Goal: Complete application form: Complete application form

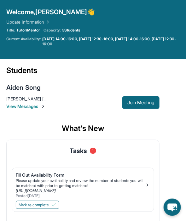
scroll to position [40, 0]
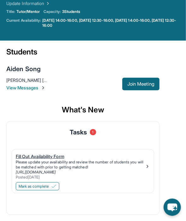
click at [51, 154] on div "Fill Out Availability Form" at bounding box center [80, 156] width 129 height 6
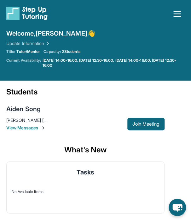
click at [180, 9] on icon "button" at bounding box center [177, 14] width 10 height 10
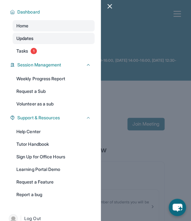
click at [49, 37] on link "Updates" at bounding box center [54, 38] width 82 height 11
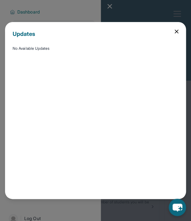
click at [179, 27] on div "Updates No Available Updates" at bounding box center [95, 110] width 181 height 177
click at [177, 31] on icon at bounding box center [176, 31] width 3 height 3
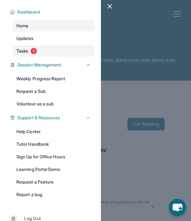
click at [60, 50] on link "Tasks 1" at bounding box center [54, 50] width 82 height 11
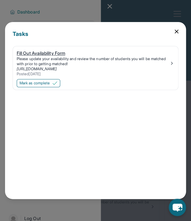
click at [56, 58] on div "Please update your availability and review the number of students you will be m…" at bounding box center [93, 61] width 152 height 10
click at [49, 56] on div "Fill Out Availability Form" at bounding box center [93, 53] width 152 height 6
click at [174, 61] on img at bounding box center [171, 63] width 5 height 5
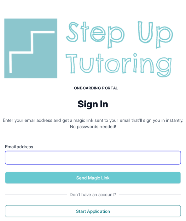
drag, startPoint x: 0, startPoint y: 0, endPoint x: 49, endPoint y: 154, distance: 161.8
click at [49, 154] on input "Email address" at bounding box center [93, 157] width 176 height 13
type input "**********"
click at [5, 172] on button "Send Magic Link" at bounding box center [93, 178] width 176 height 12
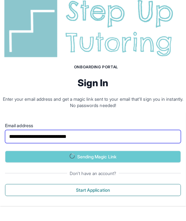
scroll to position [63, 0]
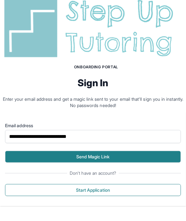
click at [101, 159] on button "Send Magic Link" at bounding box center [93, 157] width 176 height 12
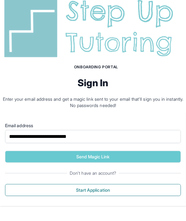
scroll to position [0, 0]
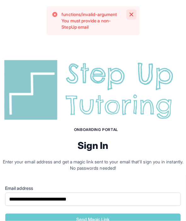
click at [133, 14] on icon "button" at bounding box center [131, 14] width 6 height 6
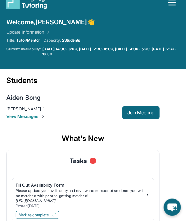
scroll to position [40, 0]
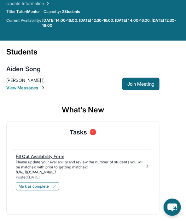
click at [66, 154] on div "Fill Out Availability Form" at bounding box center [80, 156] width 129 height 6
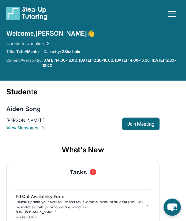
click at [169, 9] on icon "button" at bounding box center [172, 14] width 10 height 10
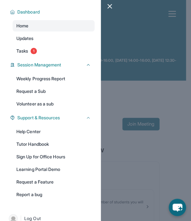
click at [167, 12] on div at bounding box center [95, 110] width 191 height 221
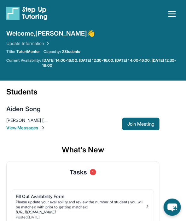
click at [16, 43] on link "Update Information" at bounding box center [28, 43] width 44 height 6
